Goal: Information Seeking & Learning: Learn about a topic

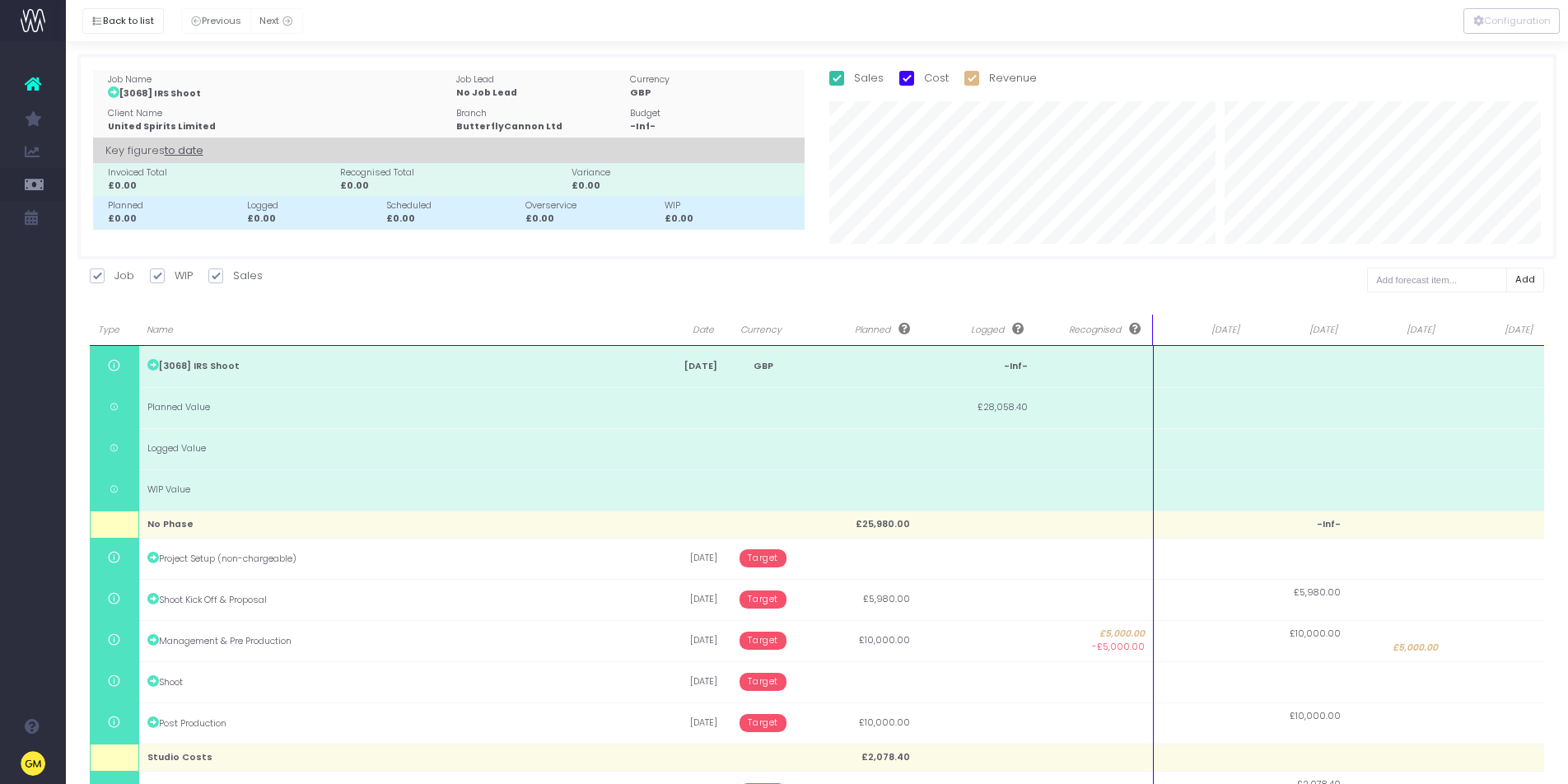
scroll to position [101, 0]
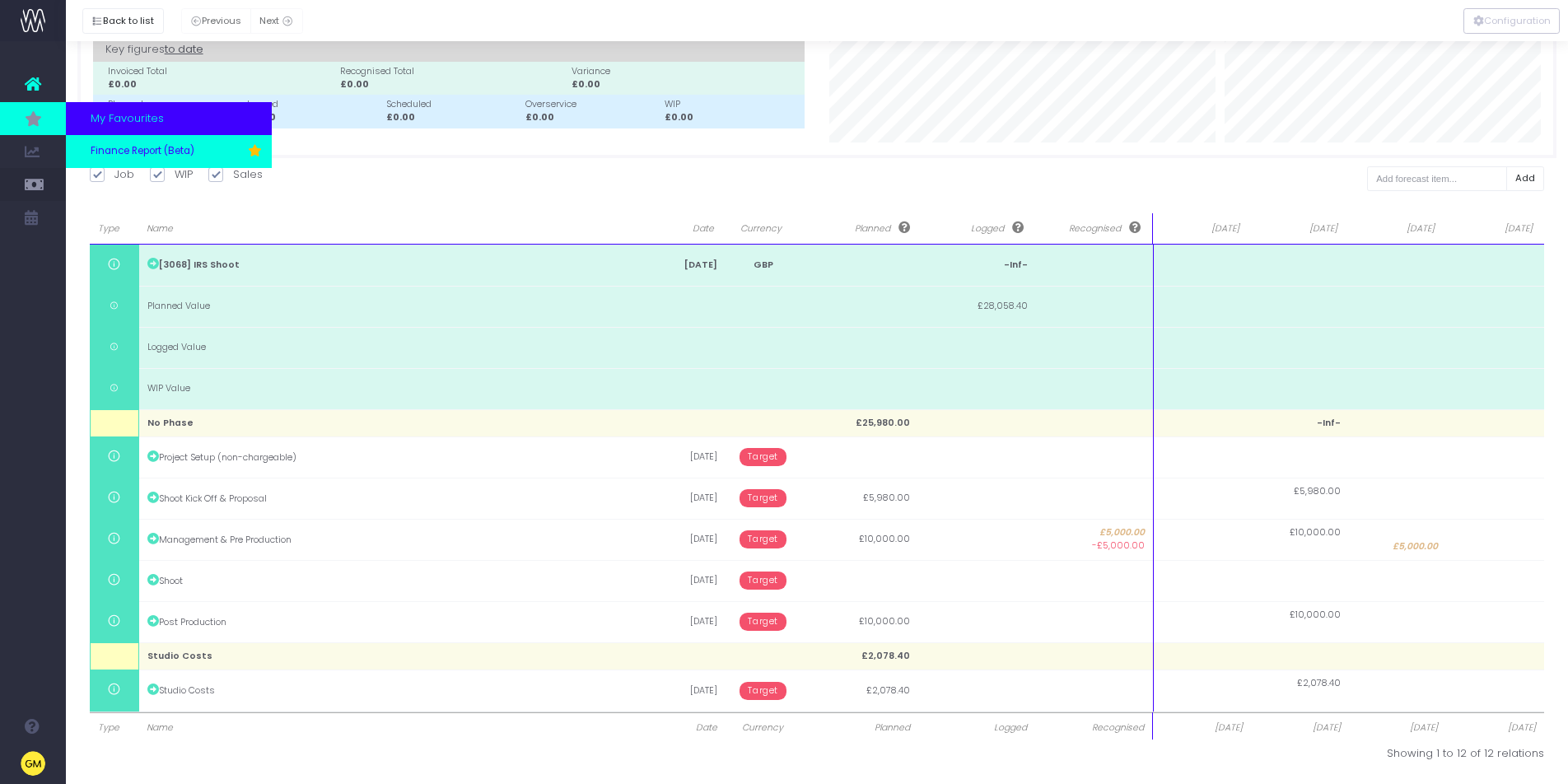
click at [124, 148] on span "Finance Report (Beta)" at bounding box center [142, 151] width 104 height 14
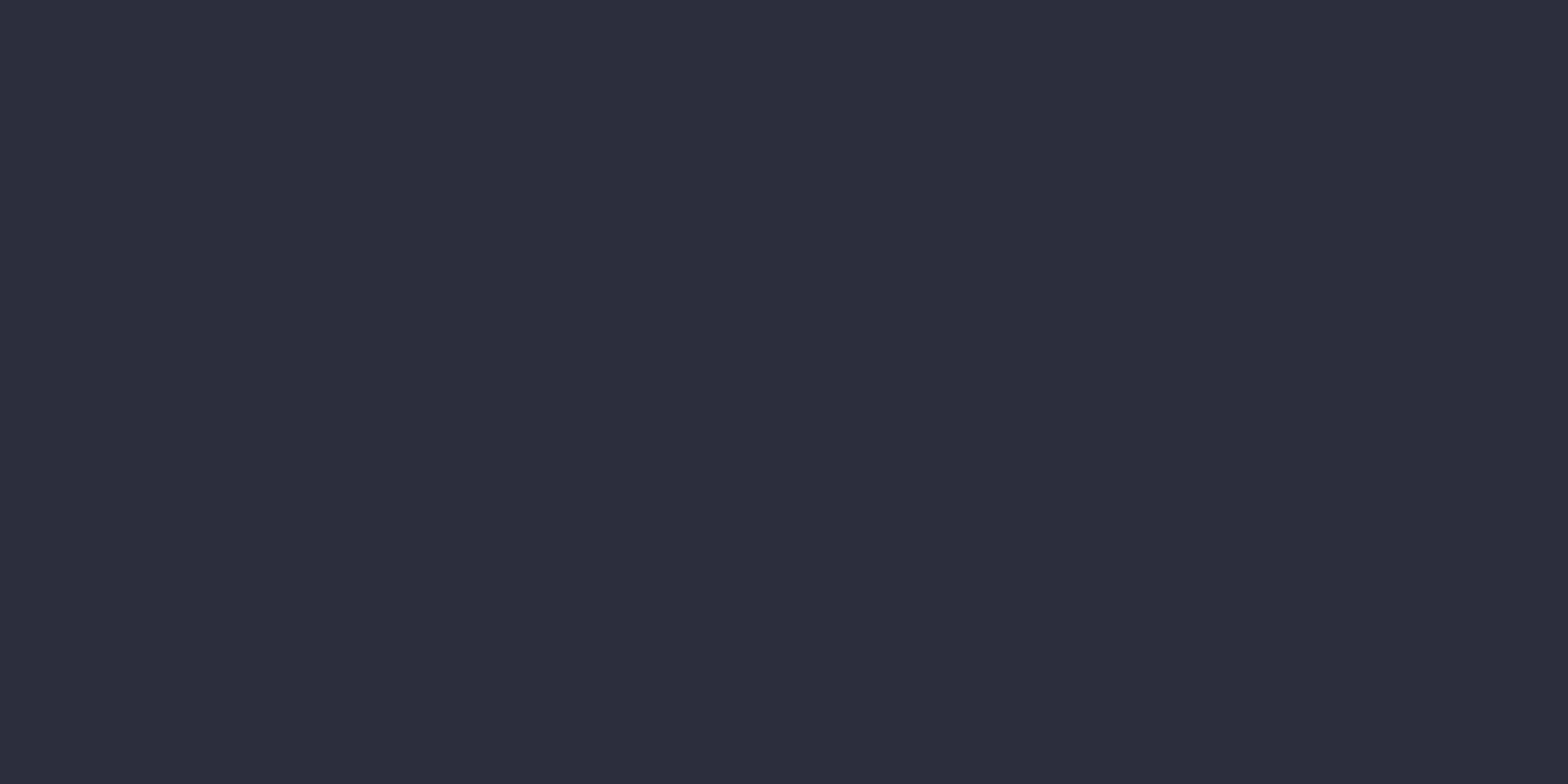
select select "finances"
select select "job"
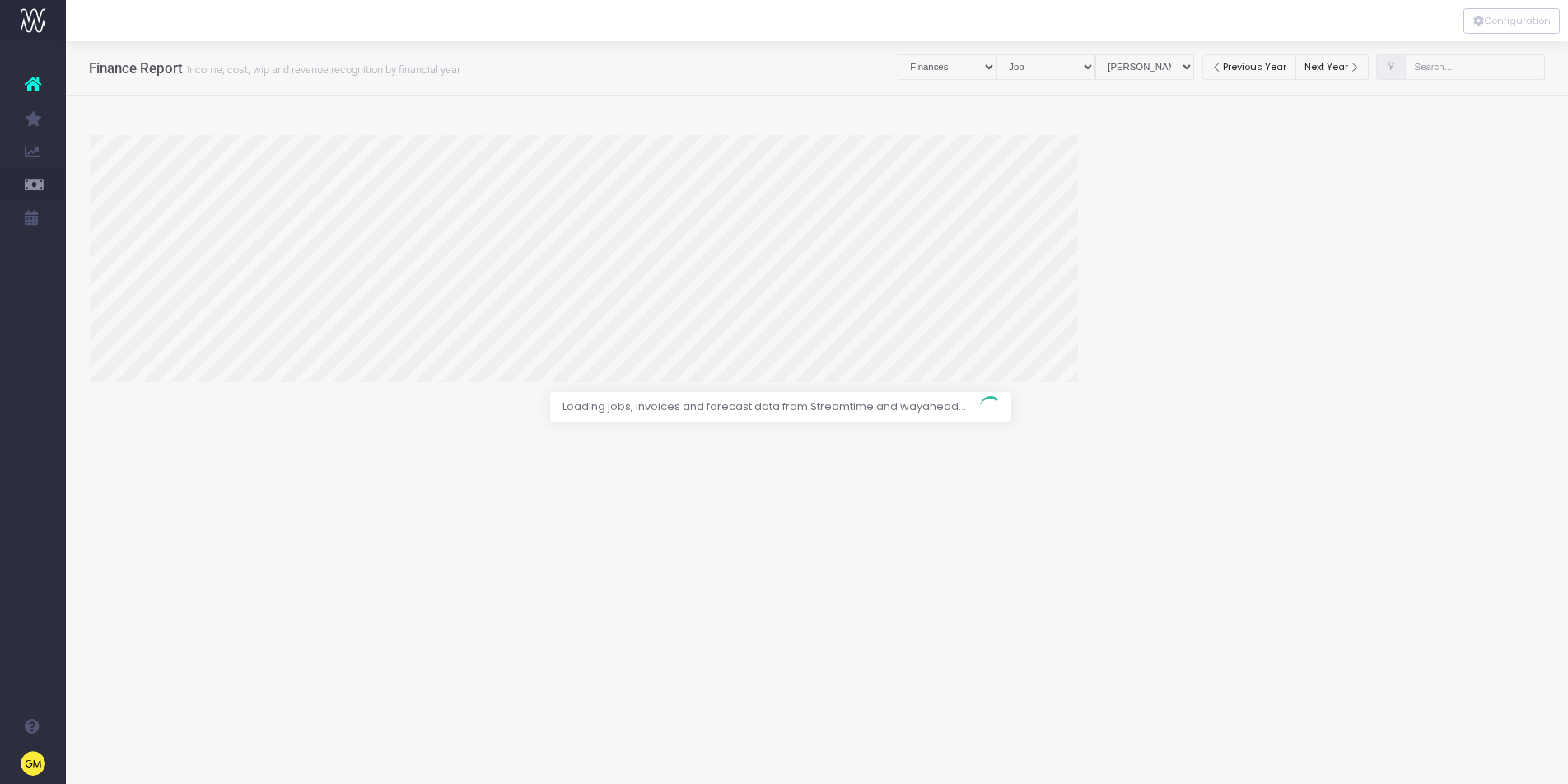
select select "revrec"
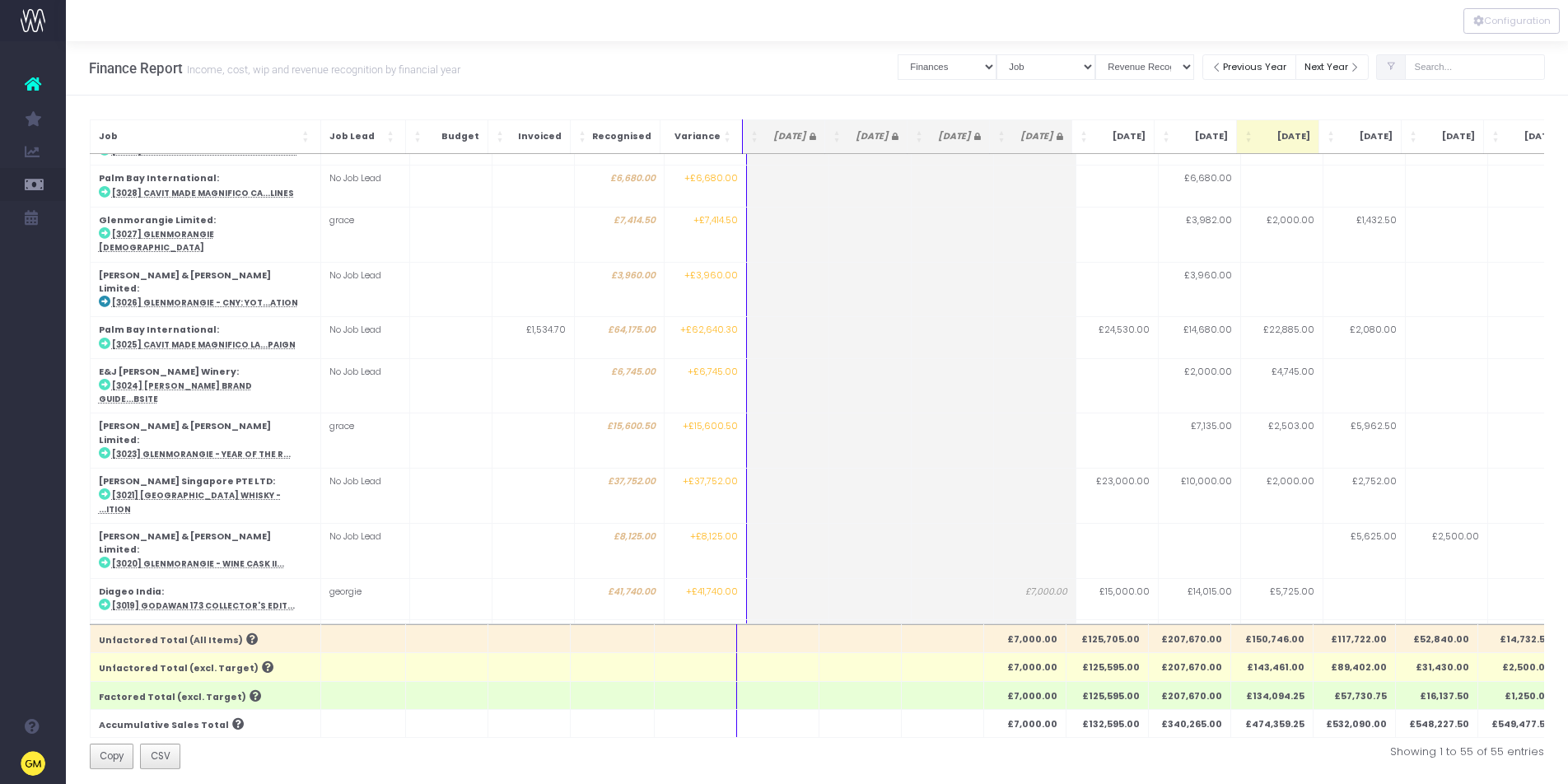
scroll to position [1596, 0]
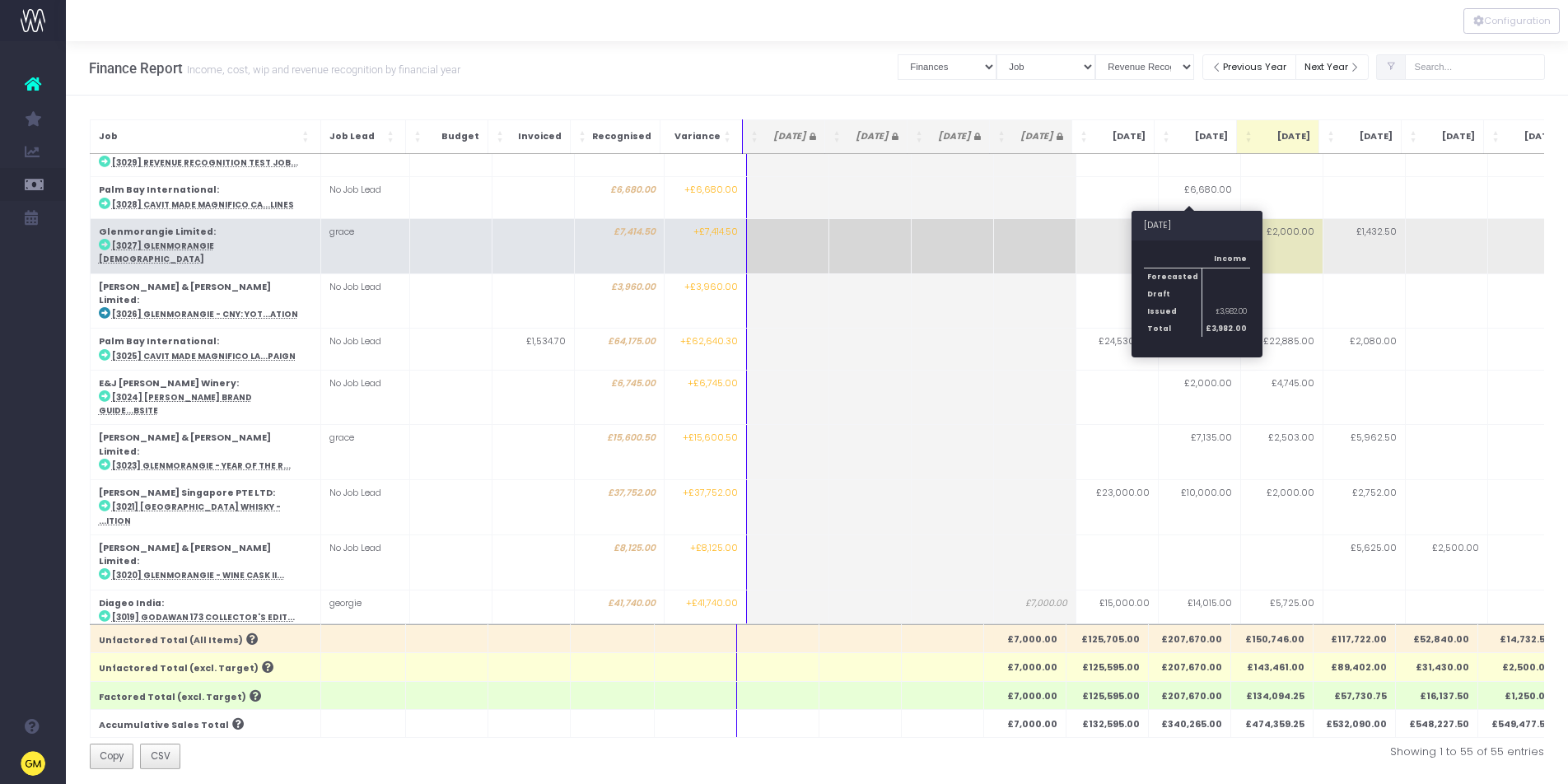
click at [1200, 218] on td "£3,982.00" at bounding box center [1199, 245] width 82 height 55
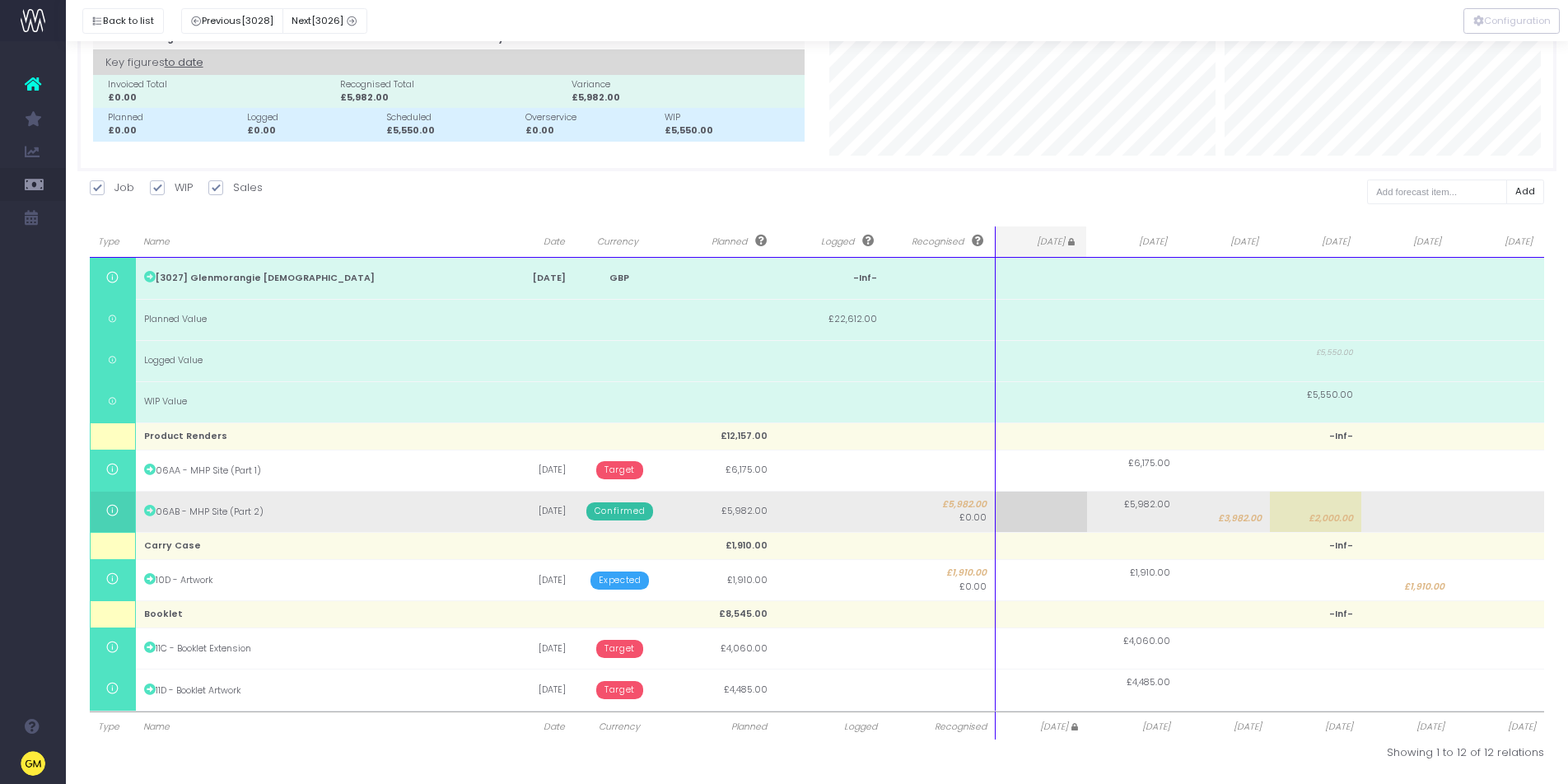
scroll to position [0, 0]
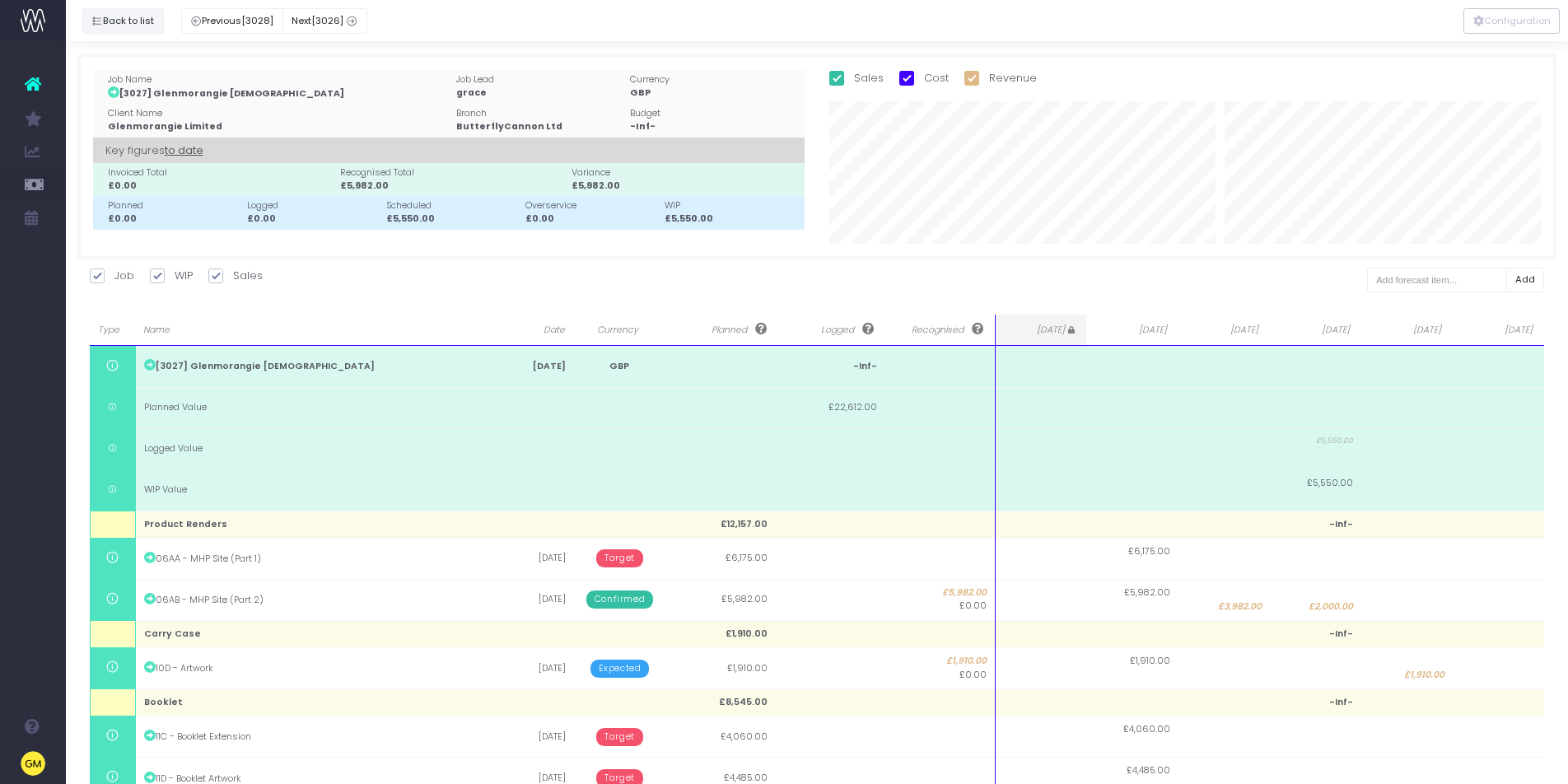
click at [99, 22] on icon "button" at bounding box center [97, 22] width 12 height 0
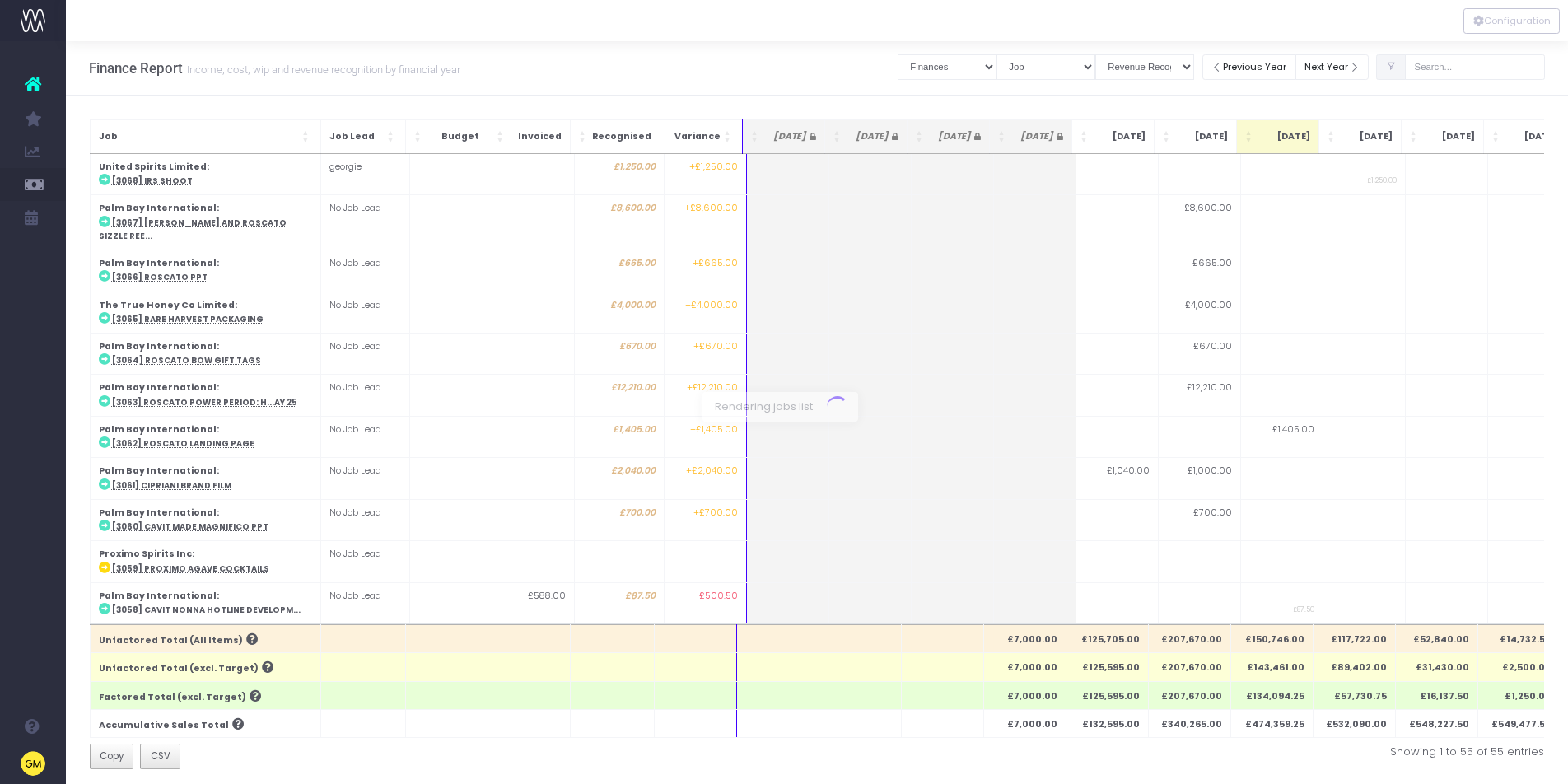
scroll to position [1596, 0]
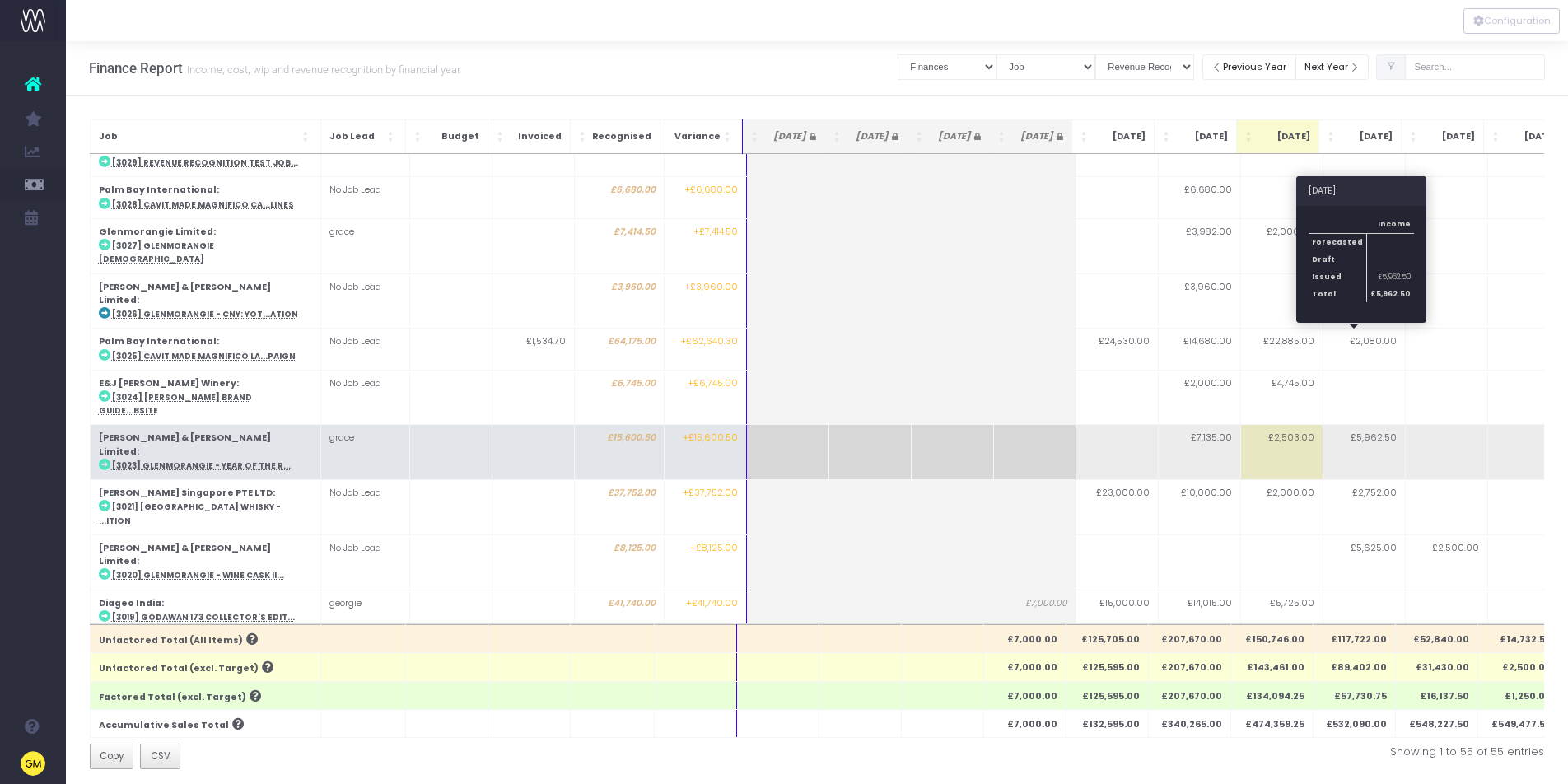
click at [1378, 425] on td "£5,962.50" at bounding box center [1363, 452] width 82 height 55
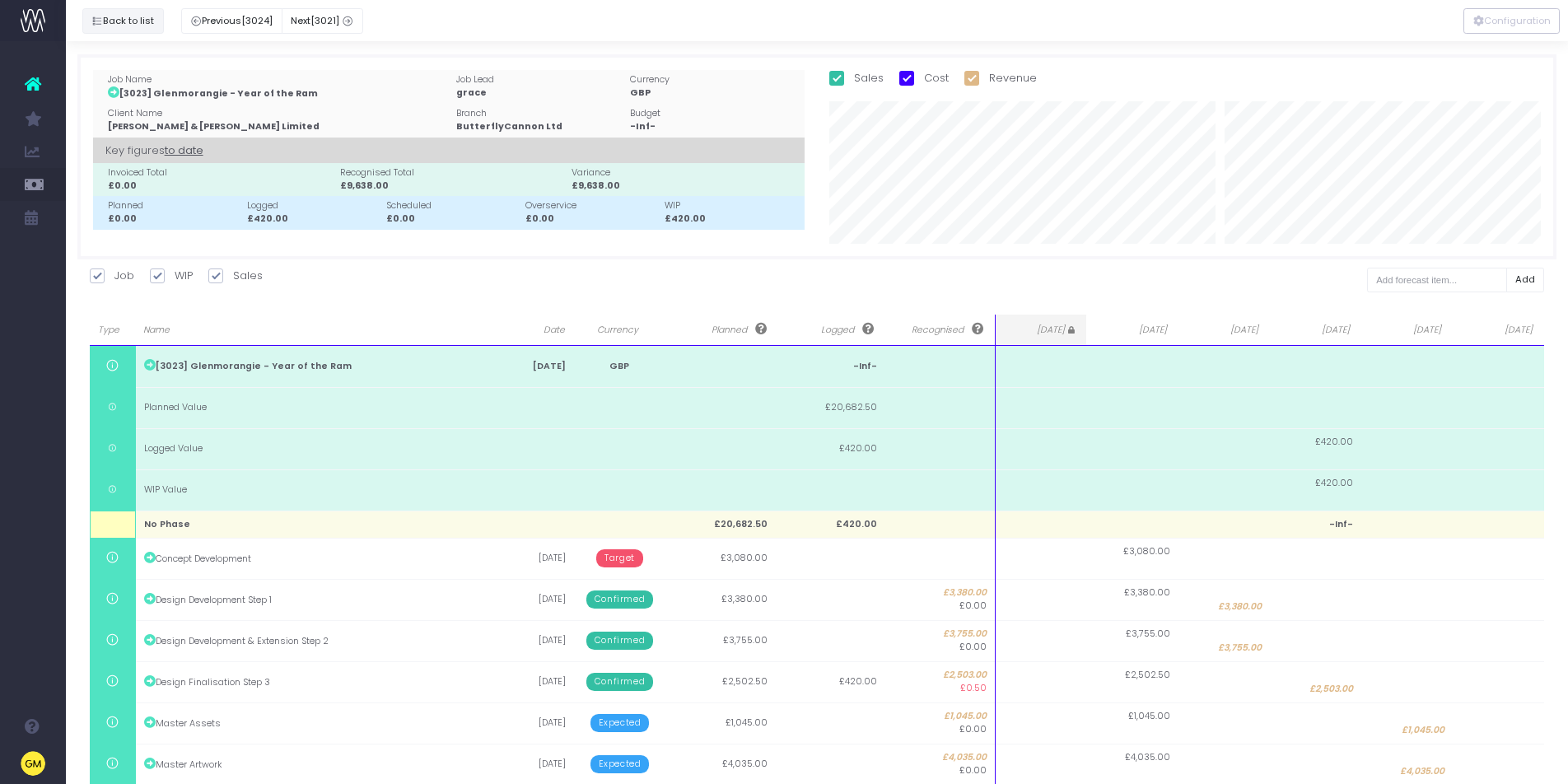
click at [134, 24] on button "Back to list" at bounding box center [123, 21] width 81 height 25
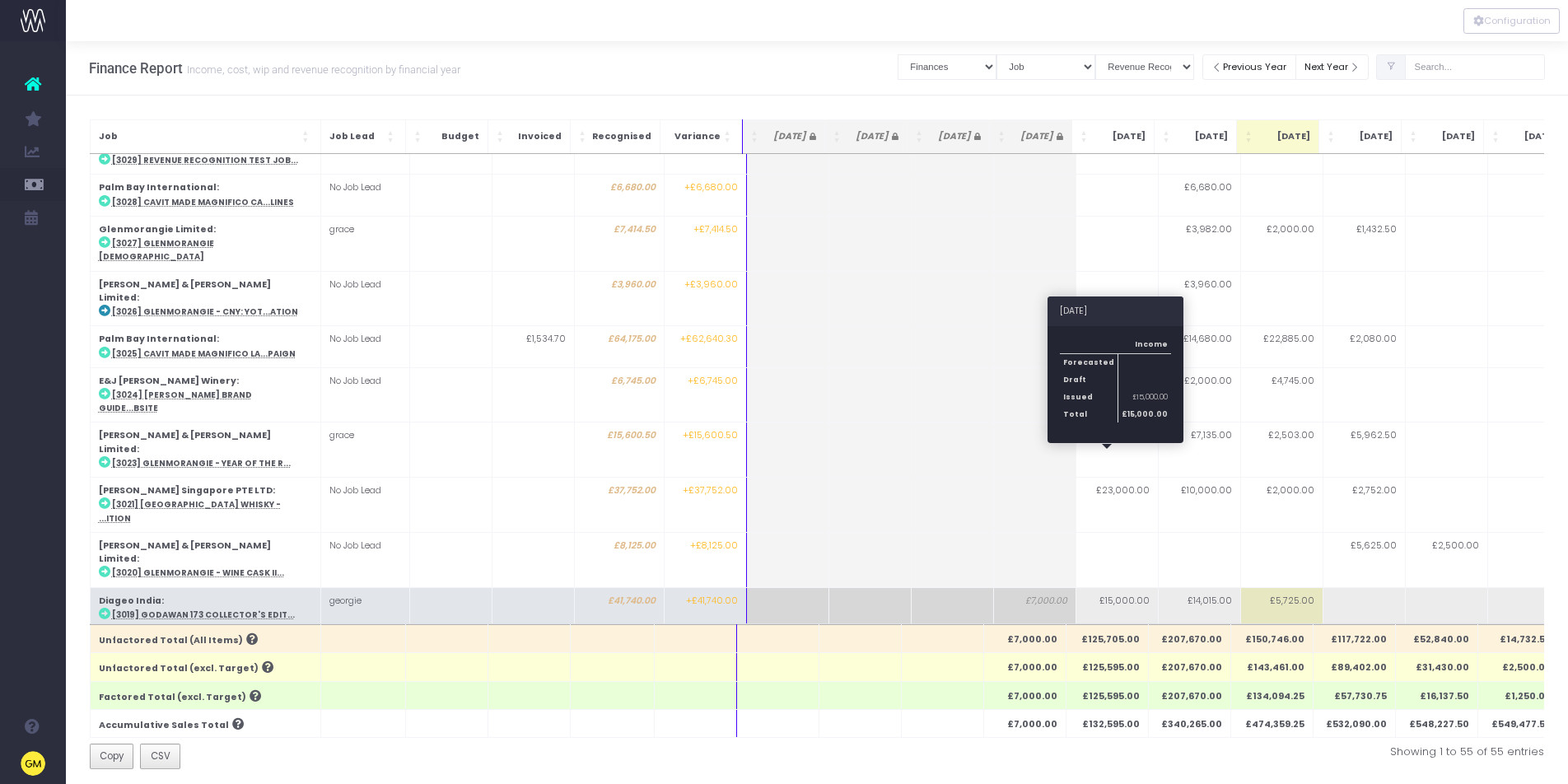
scroll to position [1598, 0]
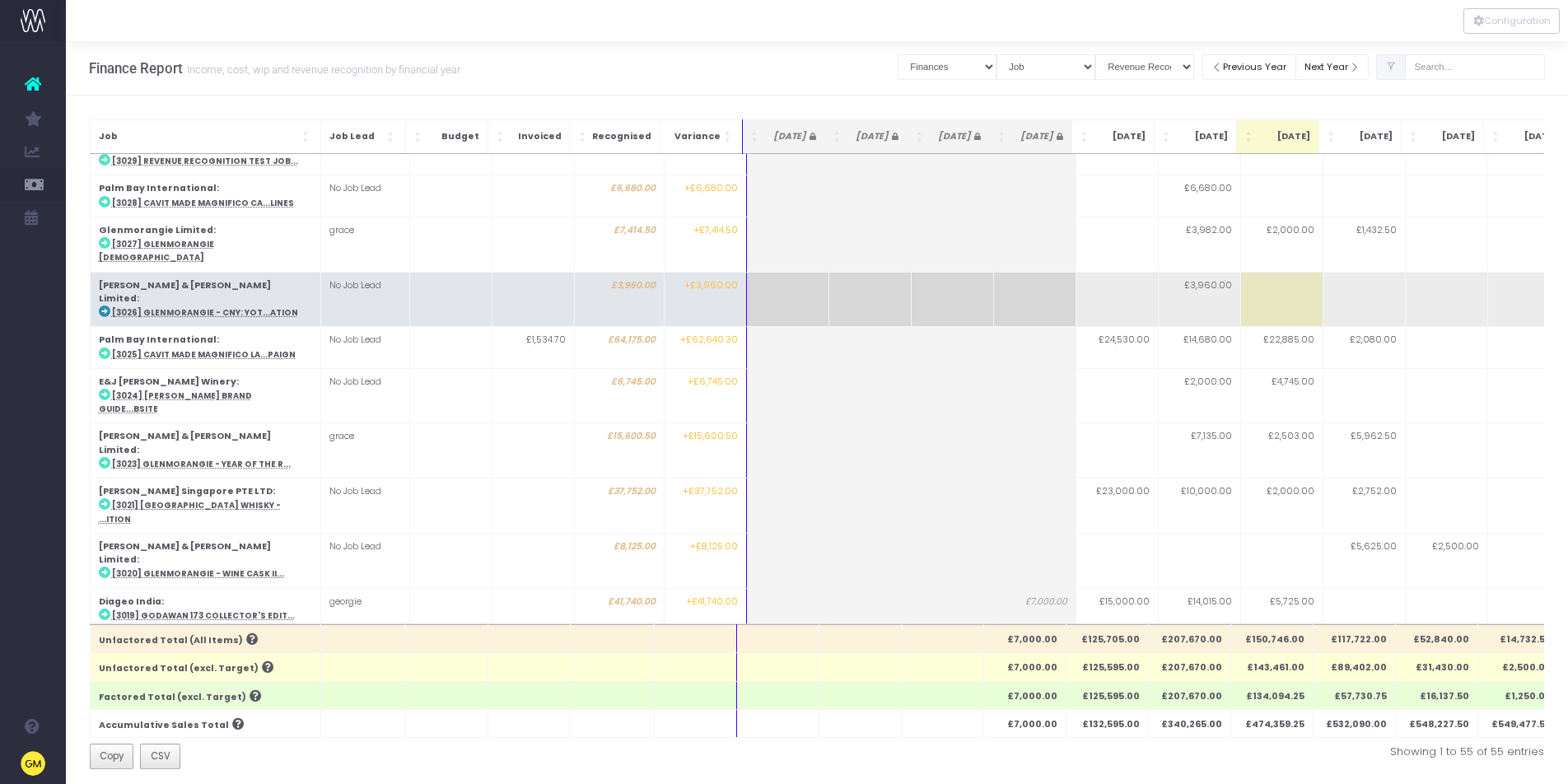
click at [346, 272] on td "No Job Lead" at bounding box center [365, 299] width 89 height 55
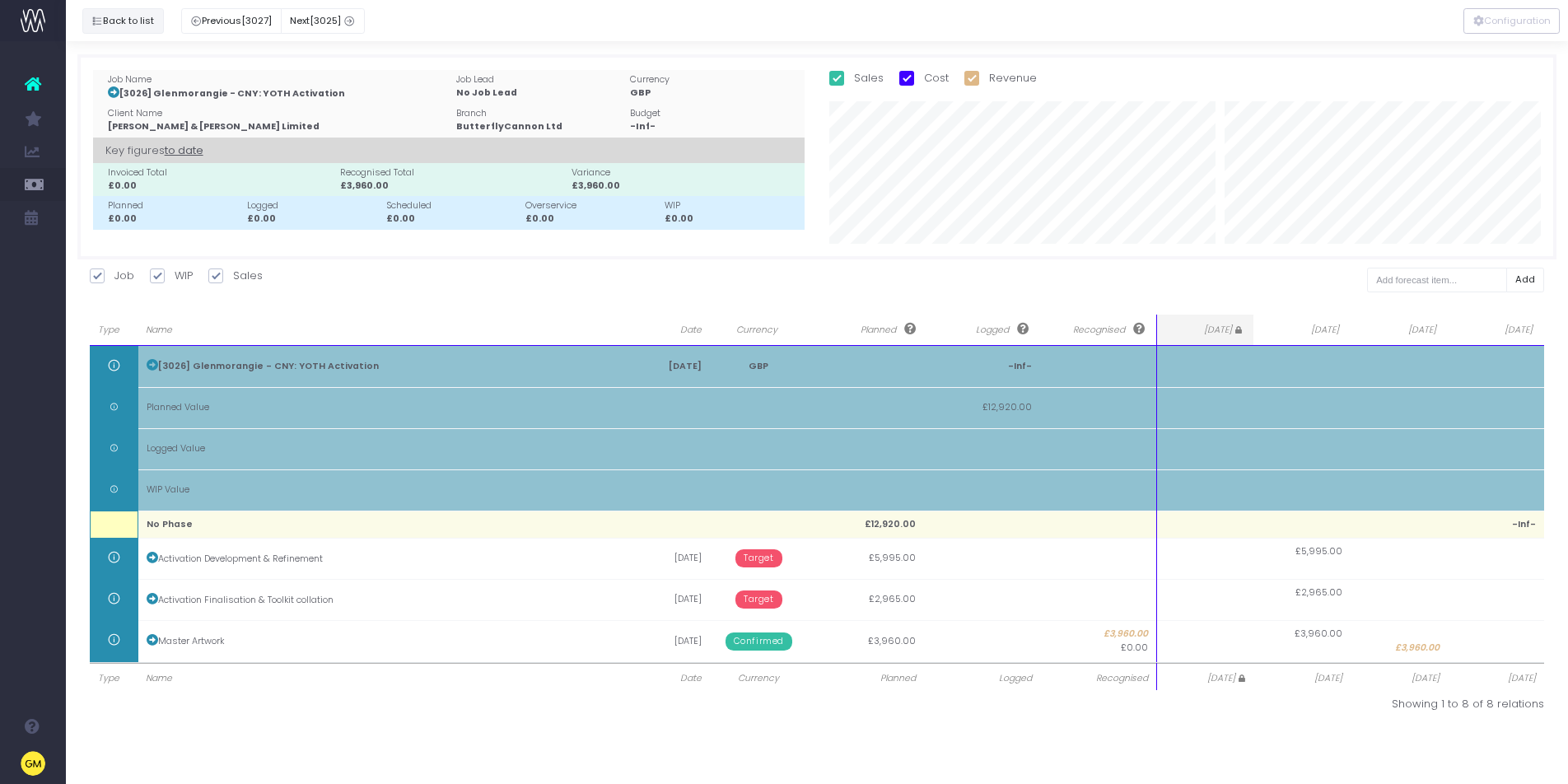
click at [129, 21] on button "Back to list" at bounding box center [123, 21] width 81 height 25
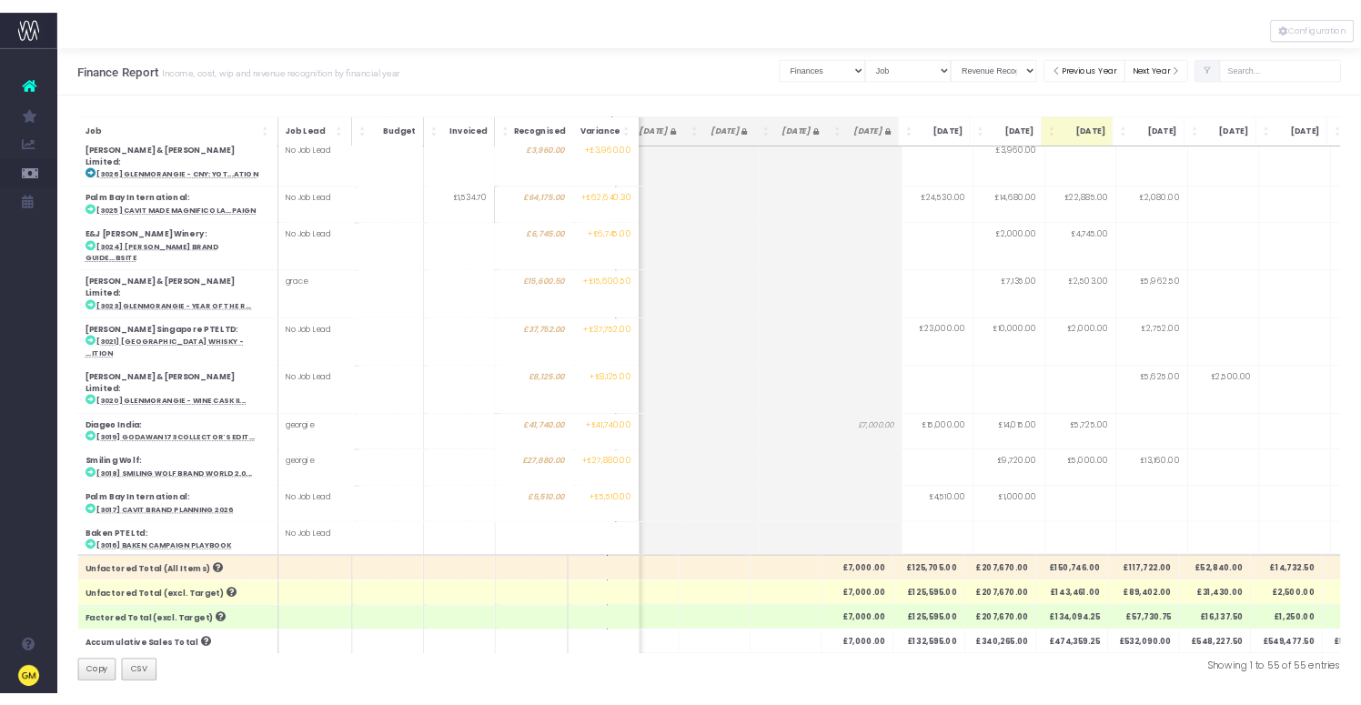
scroll to position [1908, 41]
